Goal: Go to known website: Go to known website

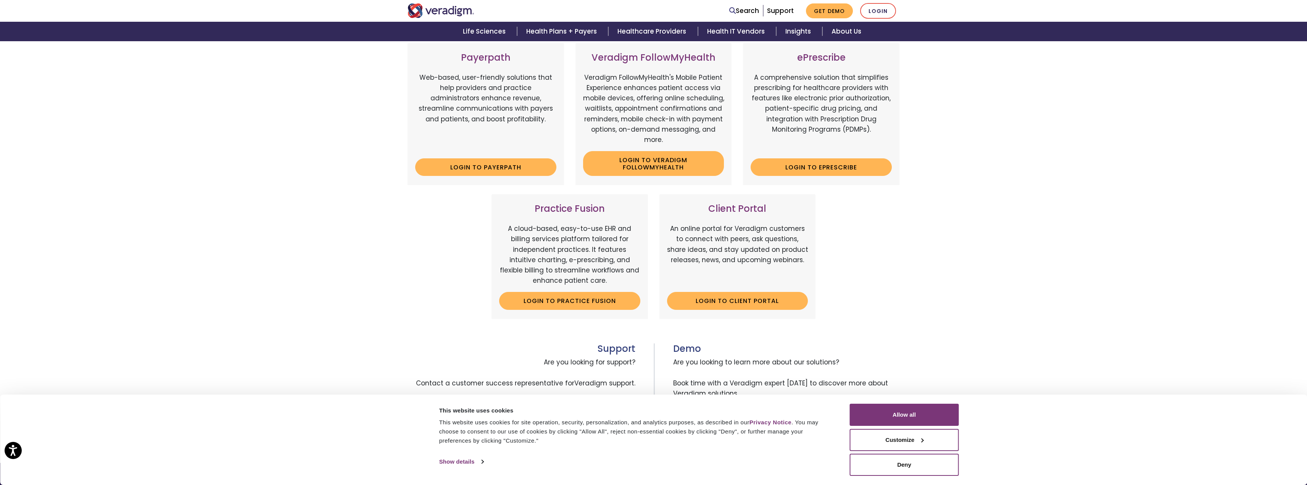
scroll to position [114, 0]
click at [720, 299] on link "Login to Client Portal" at bounding box center [737, 300] width 141 height 18
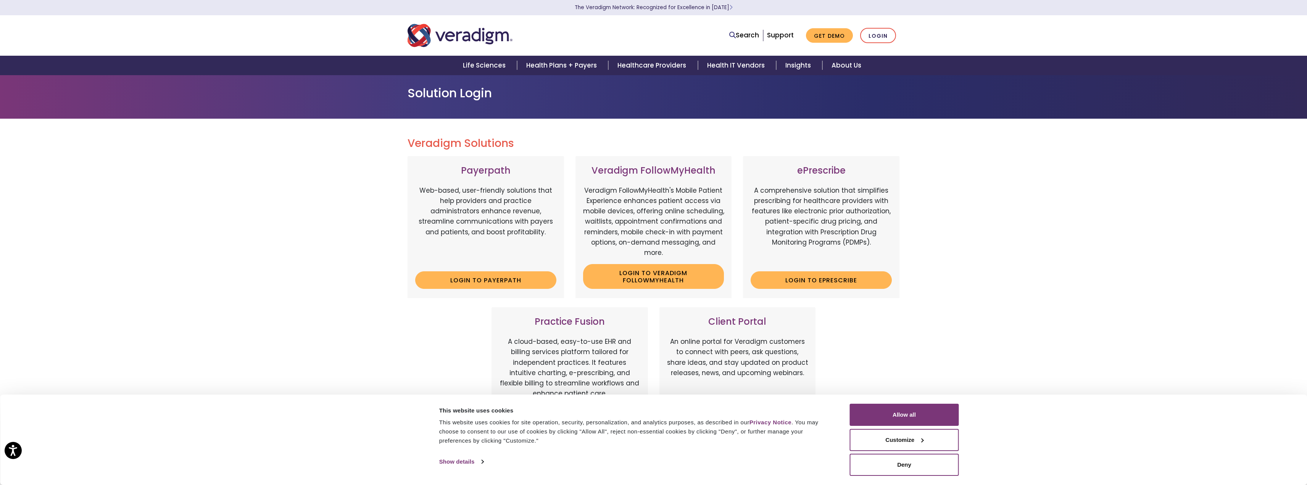
scroll to position [0, 0]
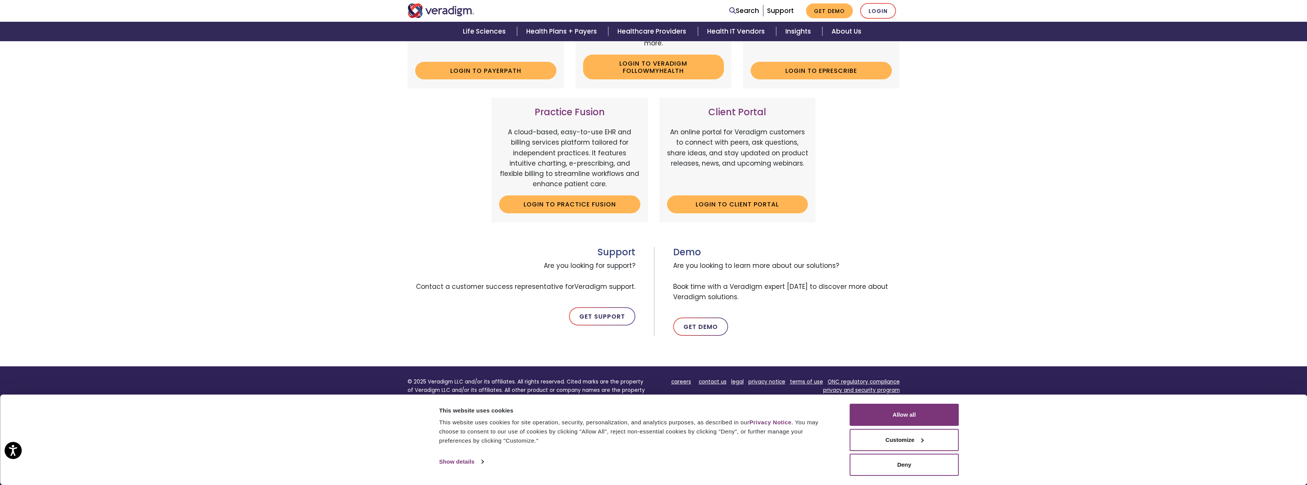
scroll to position [229, 0]
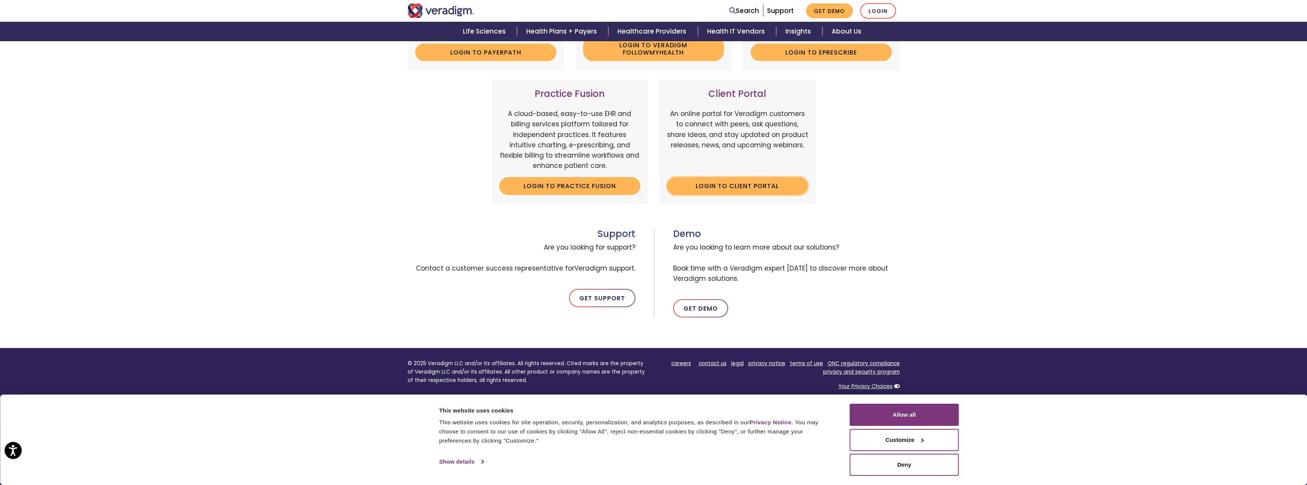
click at [722, 185] on link "Login to Client Portal" at bounding box center [737, 186] width 141 height 18
click at [877, 12] on link "Login" at bounding box center [878, 11] width 36 height 16
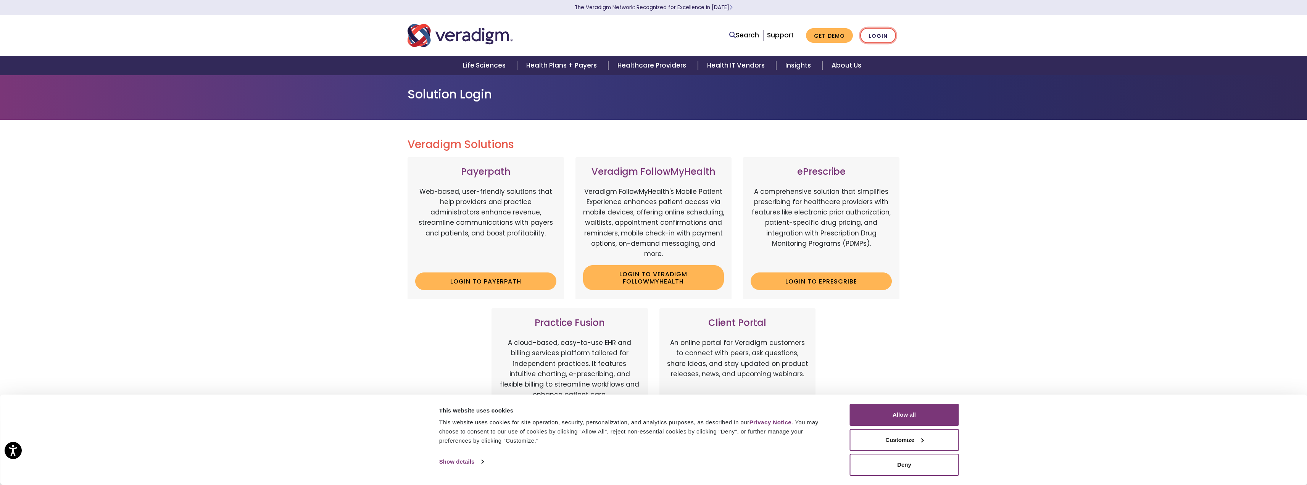
click at [867, 37] on link "Login" at bounding box center [878, 36] width 36 height 16
click at [888, 37] on link "Login" at bounding box center [878, 36] width 36 height 16
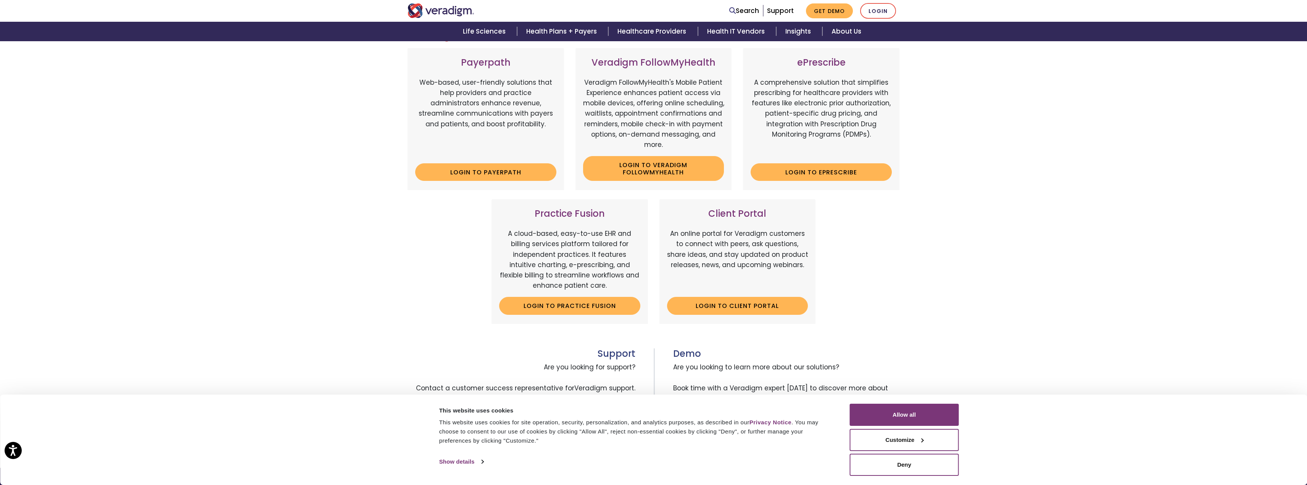
scroll to position [229, 0]
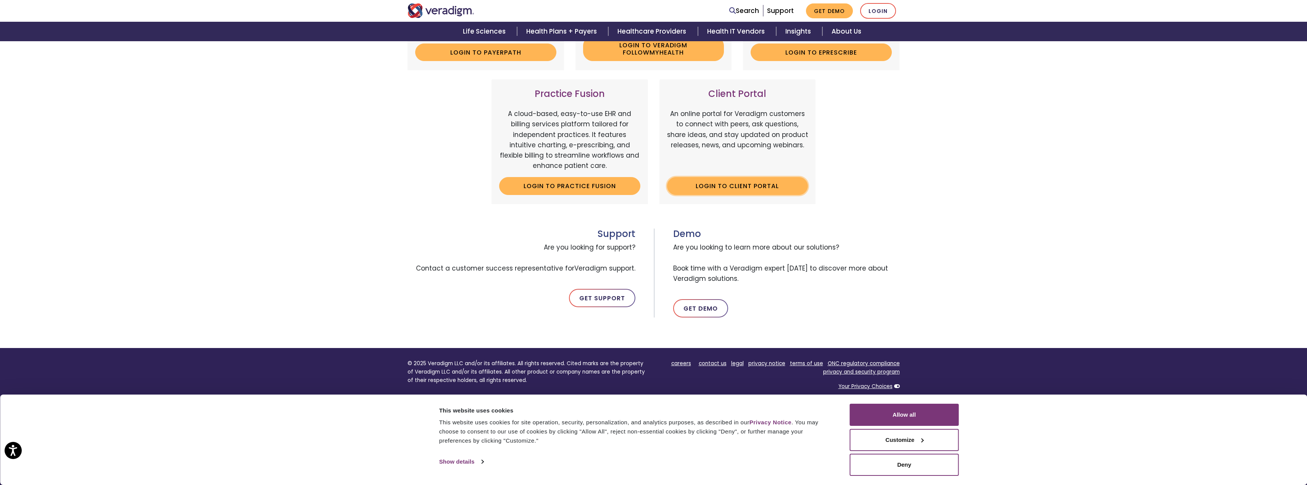
click at [758, 190] on link "Login to Client Portal" at bounding box center [737, 186] width 141 height 18
